Goal: Task Accomplishment & Management: Manage account settings

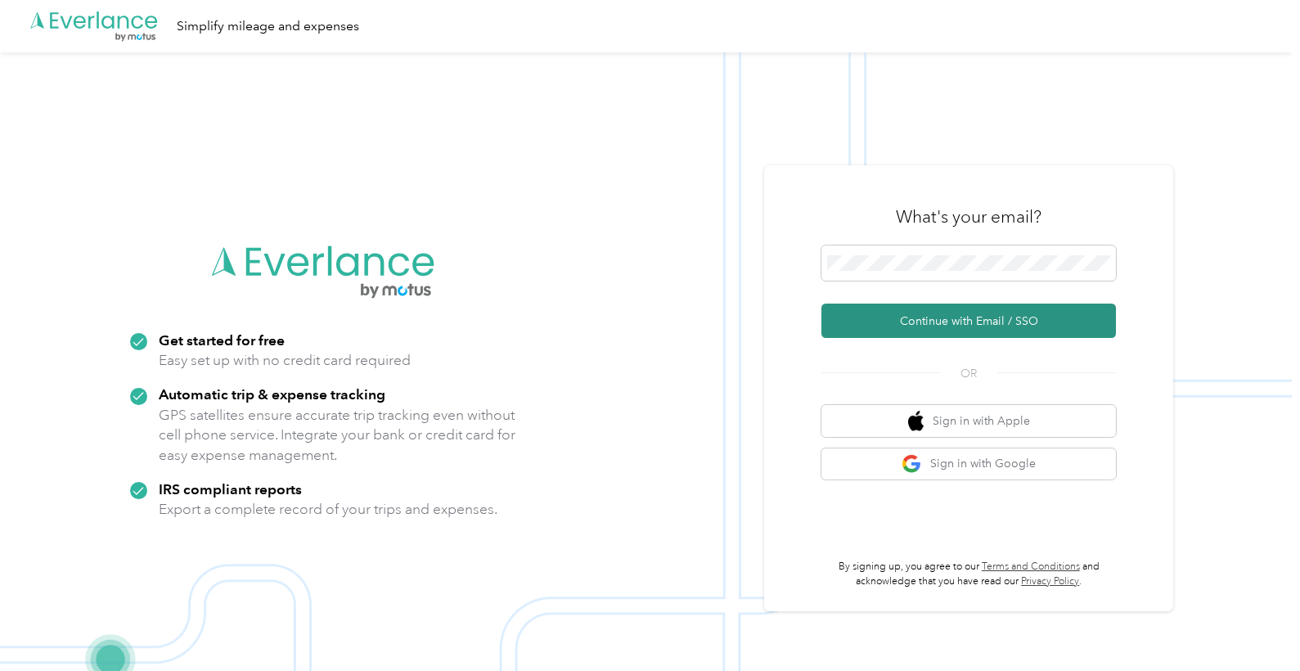
click at [980, 308] on button "Continue with Email / SSO" at bounding box center [968, 321] width 295 height 34
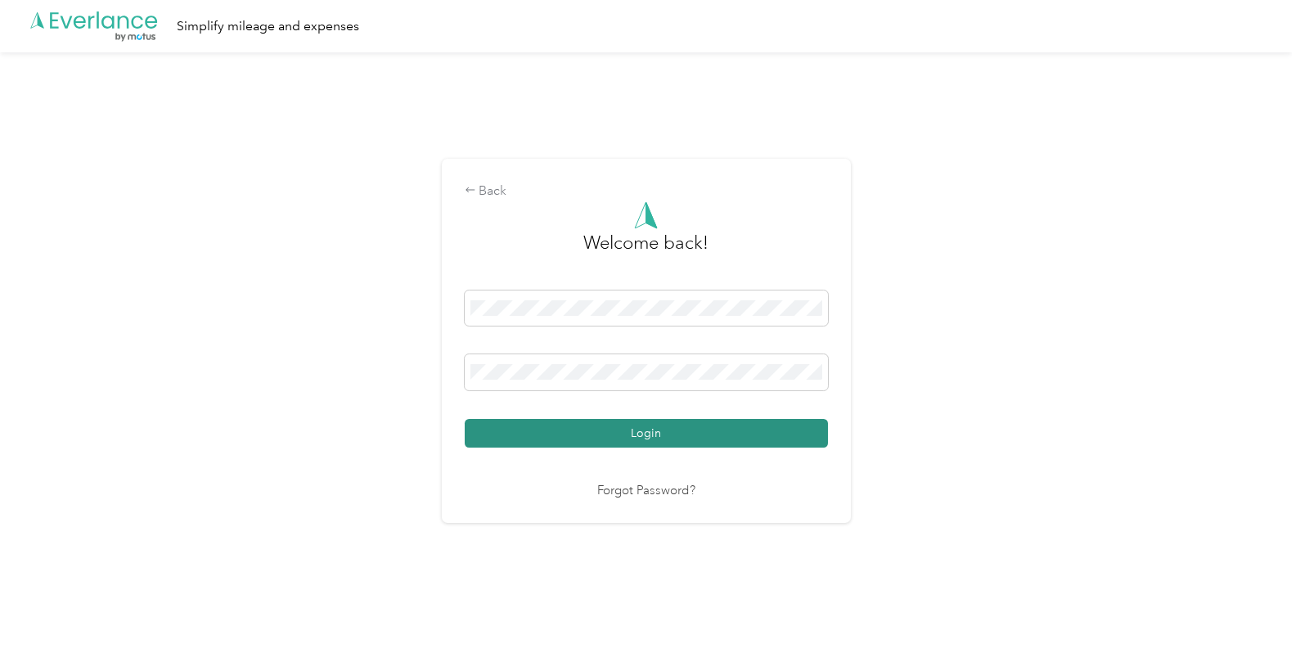
click at [708, 443] on button "Login" at bounding box center [646, 433] width 363 height 29
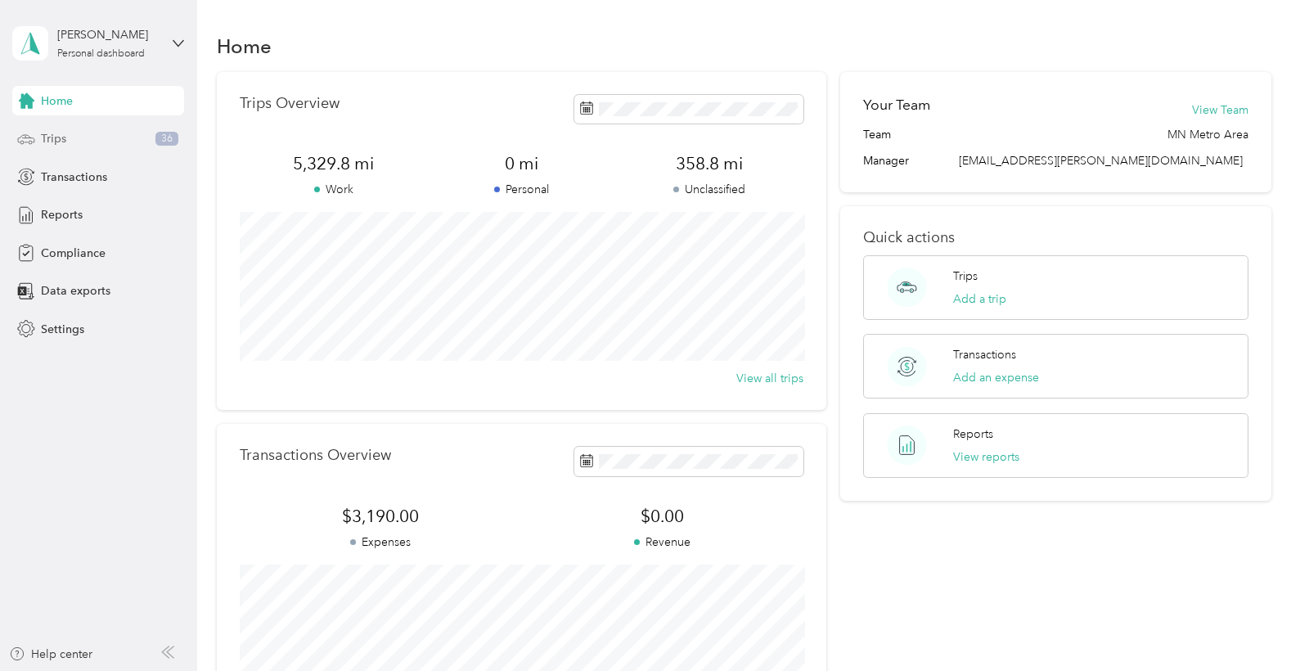
click at [38, 136] on div "Trips 36" at bounding box center [98, 138] width 172 height 29
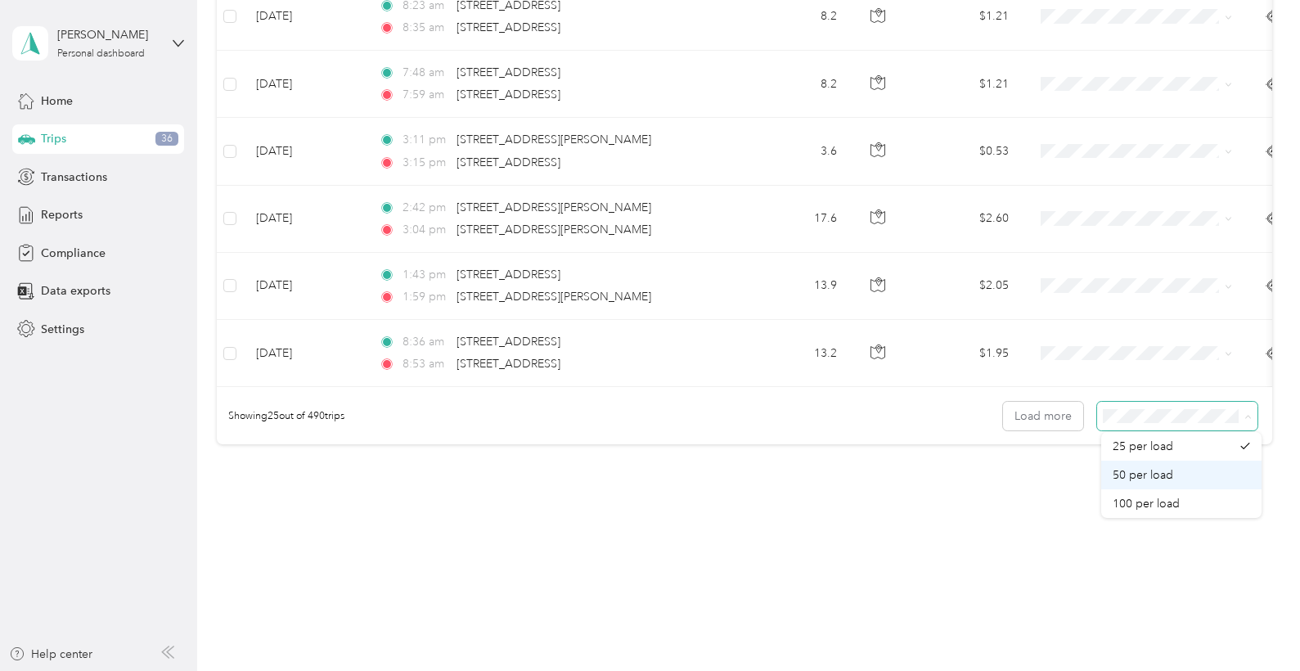
scroll to position [1574, 0]
click at [1165, 467] on span "50 per load" at bounding box center [1143, 470] width 61 height 14
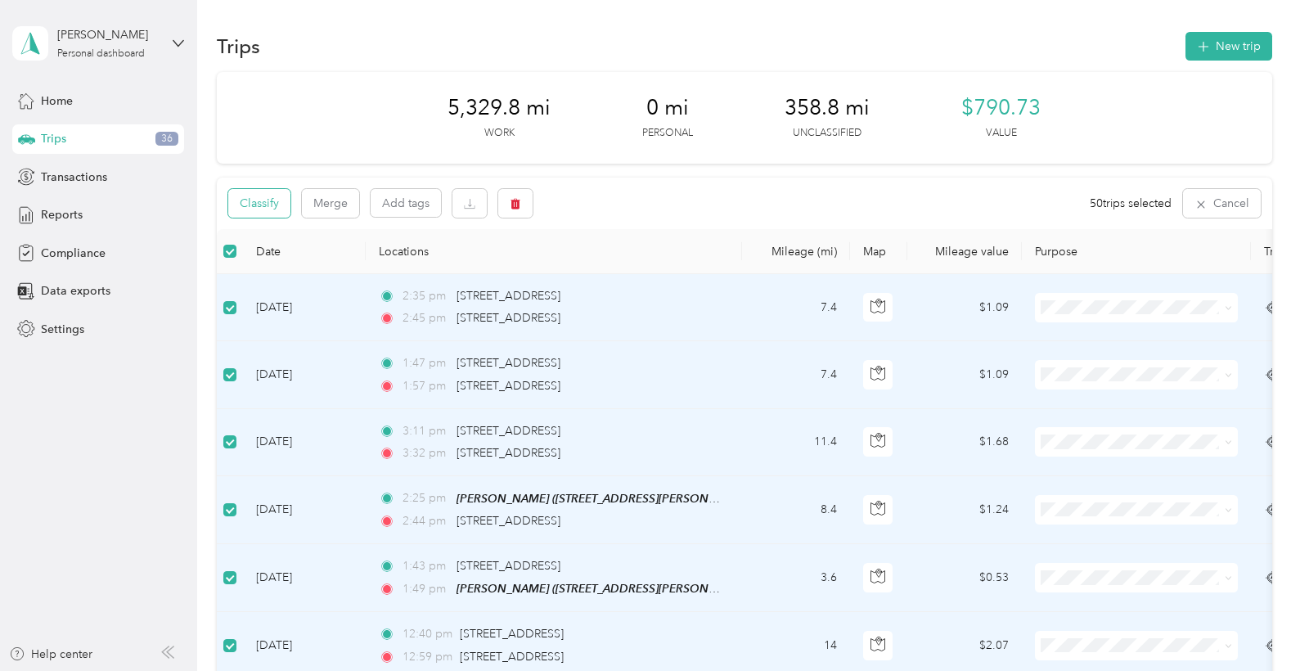
click at [275, 204] on button "Classify" at bounding box center [259, 203] width 62 height 29
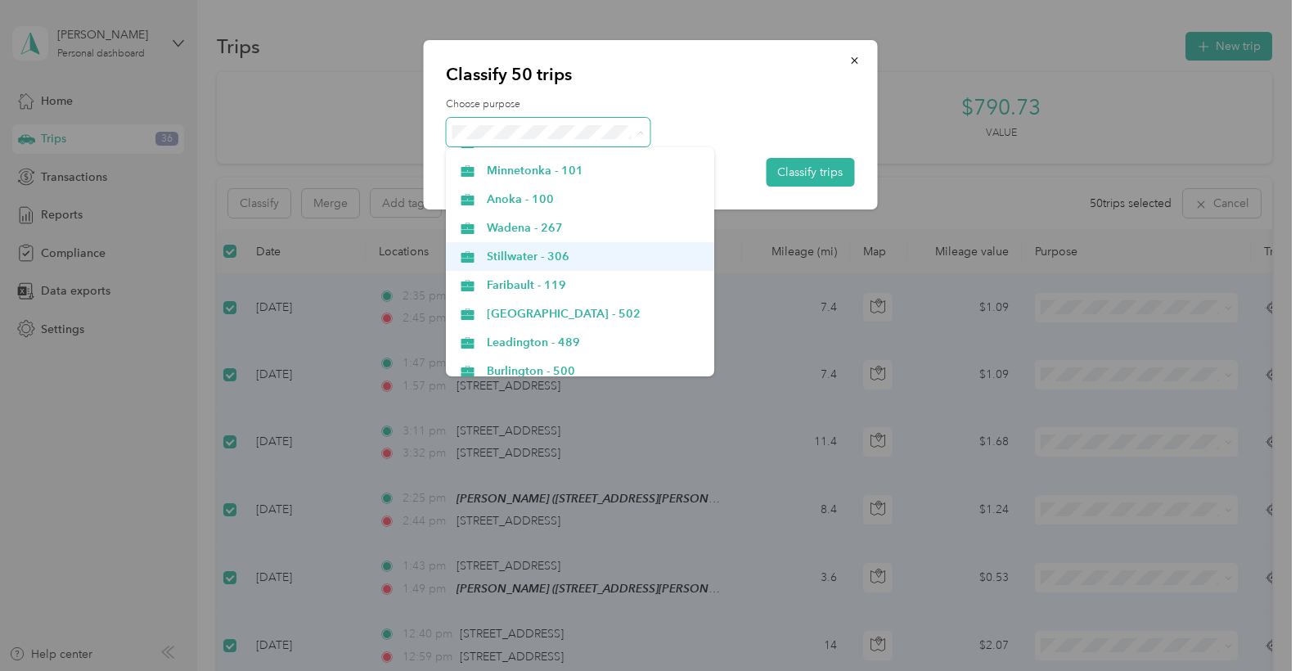
scroll to position [671, 0]
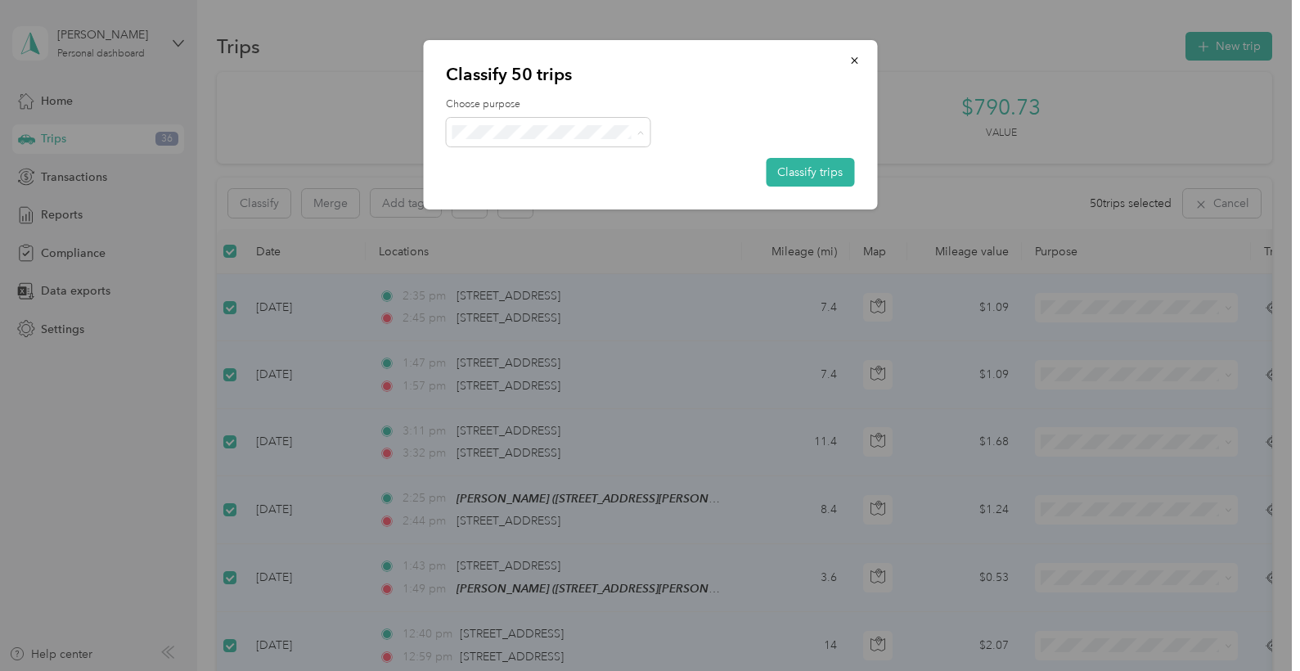
click at [497, 211] on li "Anoka - 100" at bounding box center [580, 206] width 268 height 29
click at [815, 177] on button "Classify trips" at bounding box center [810, 172] width 88 height 29
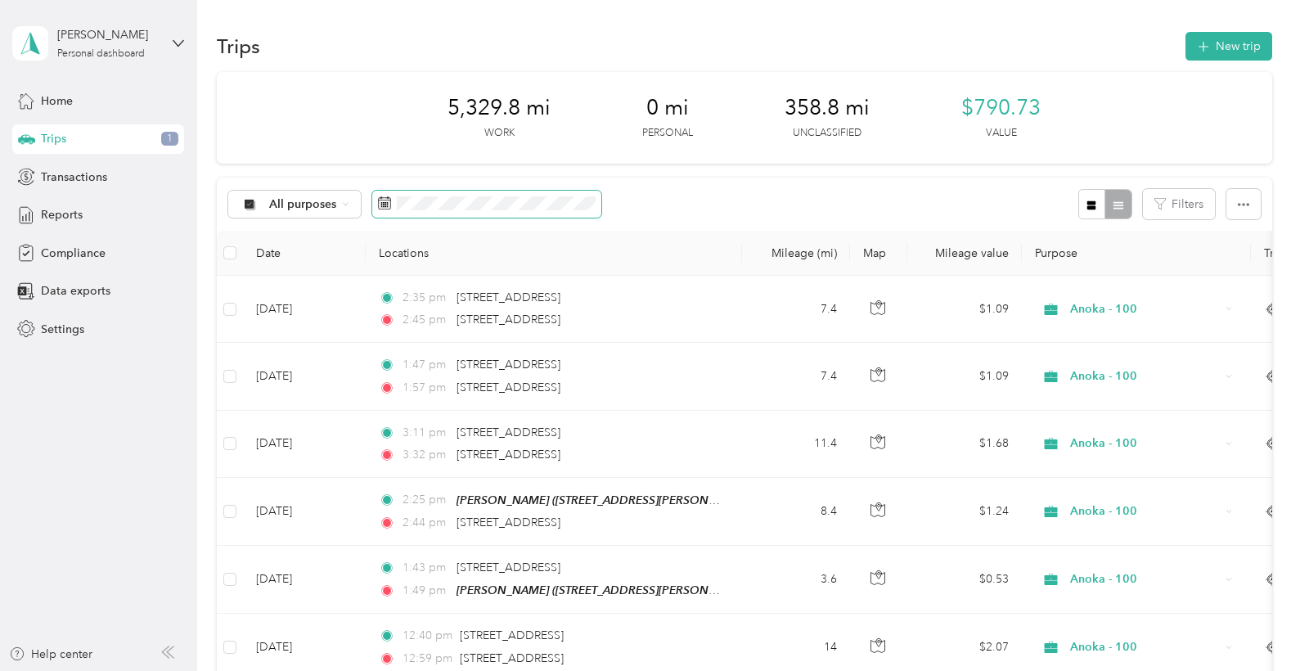
scroll to position [0, 0]
click at [68, 210] on span "Reports" at bounding box center [62, 214] width 42 height 17
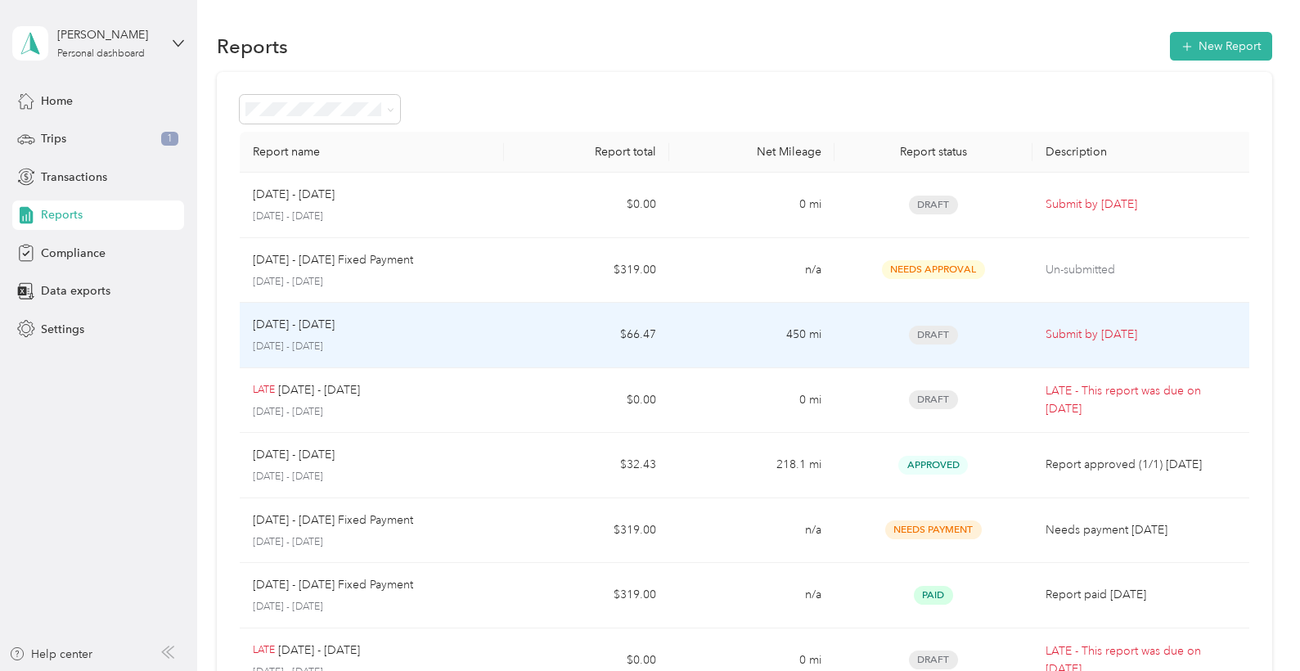
click at [1105, 332] on p "Submit by [DATE]" at bounding box center [1143, 335] width 194 height 18
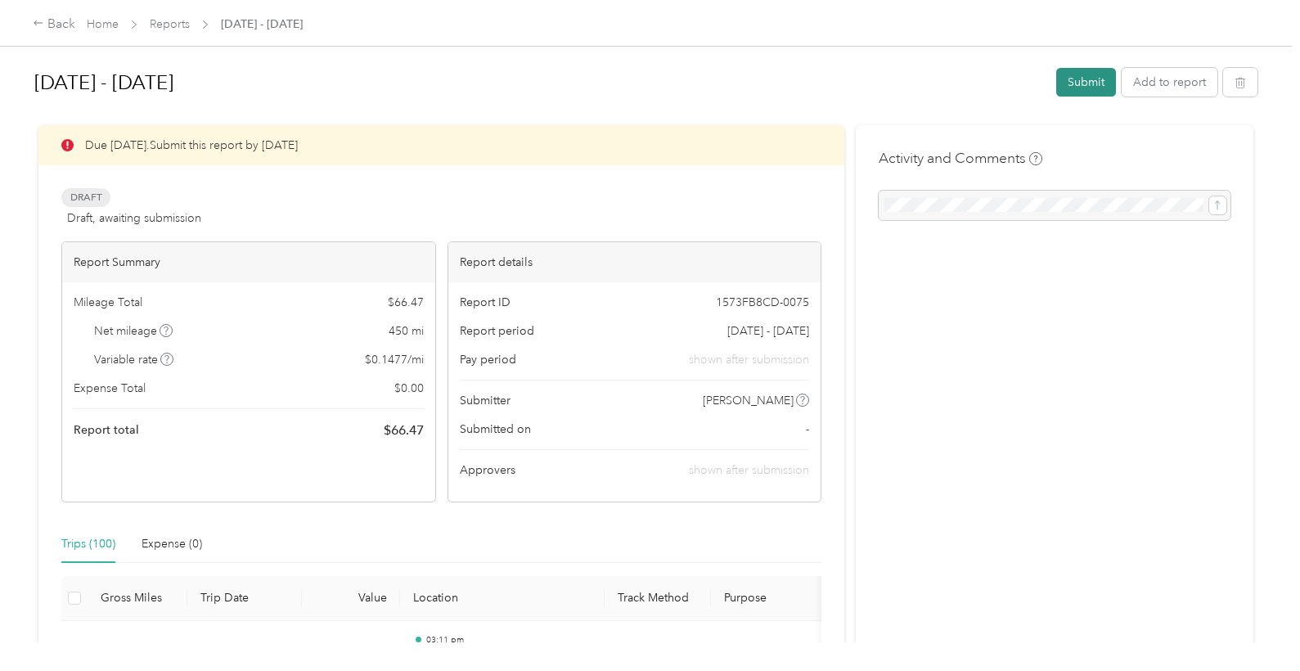
click at [1095, 81] on button "Submit" at bounding box center [1086, 82] width 60 height 29
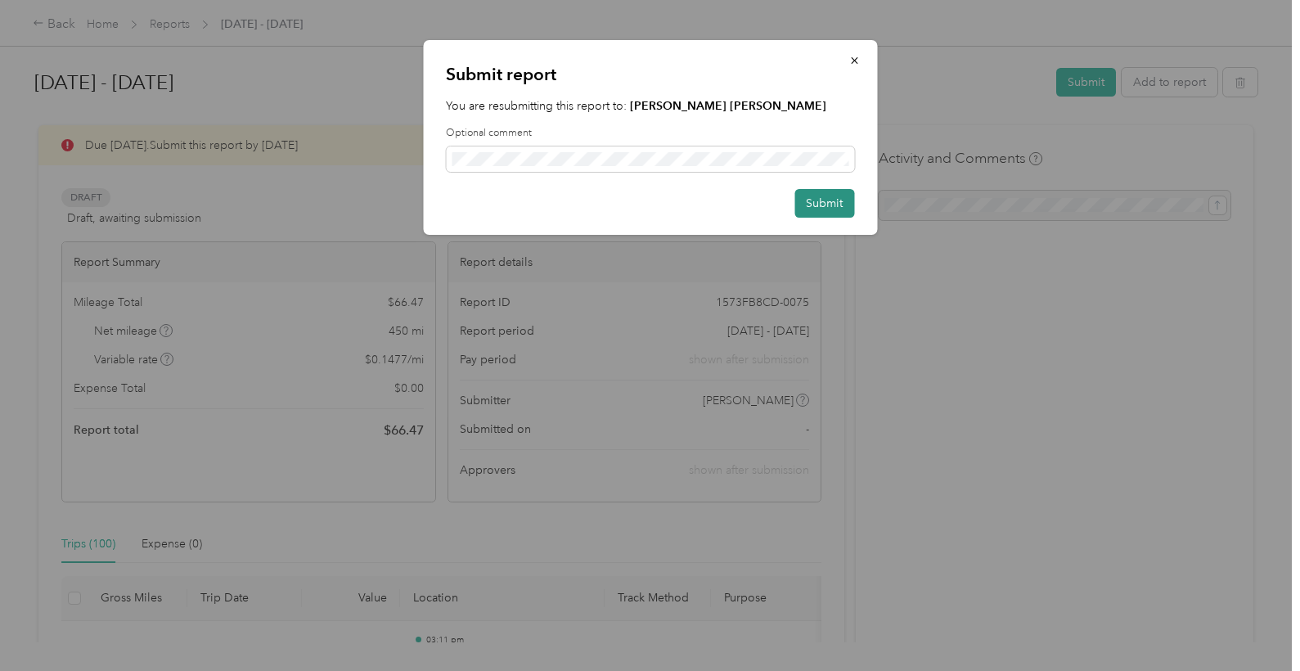
click at [821, 201] on button "Submit" at bounding box center [824, 203] width 60 height 29
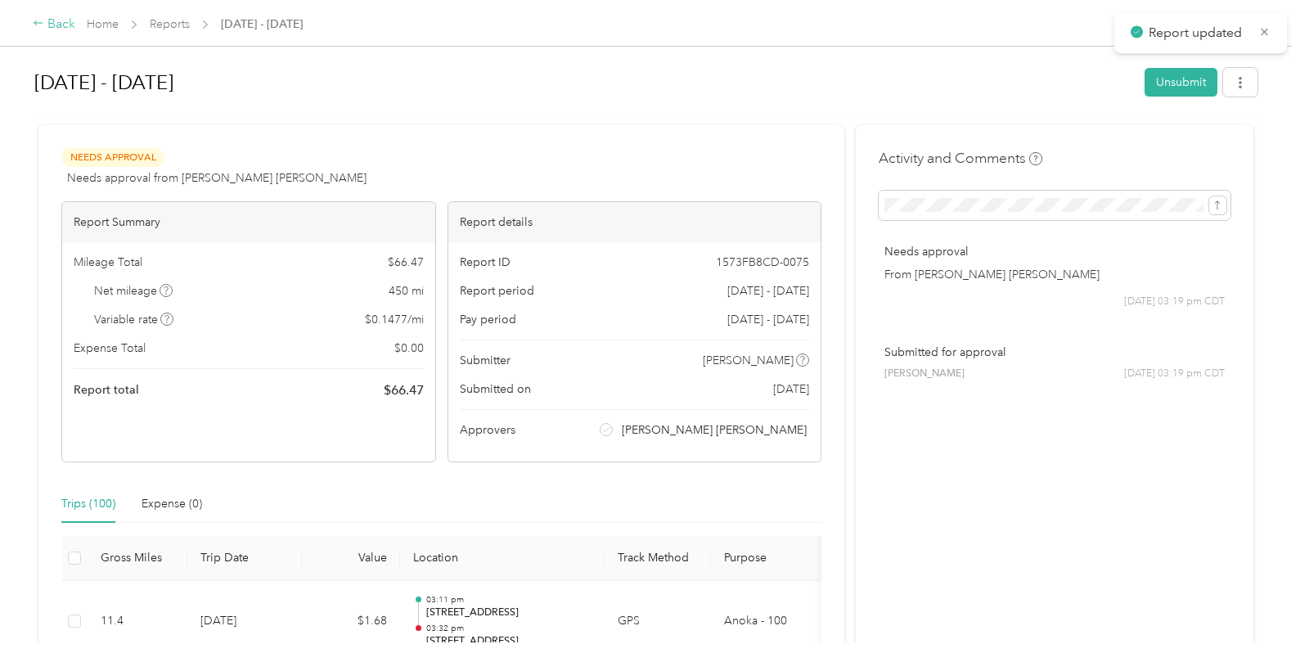
click at [39, 26] on icon at bounding box center [38, 22] width 11 height 11
